Goal: Task Accomplishment & Management: Manage account settings

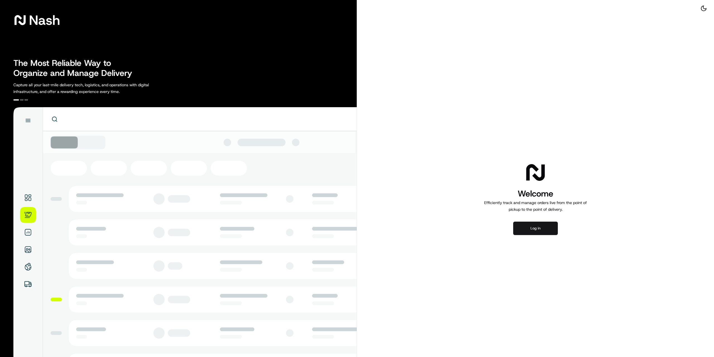
click at [524, 229] on button "Log in" at bounding box center [535, 227] width 45 height 13
